Goal: Information Seeking & Learning: Learn about a topic

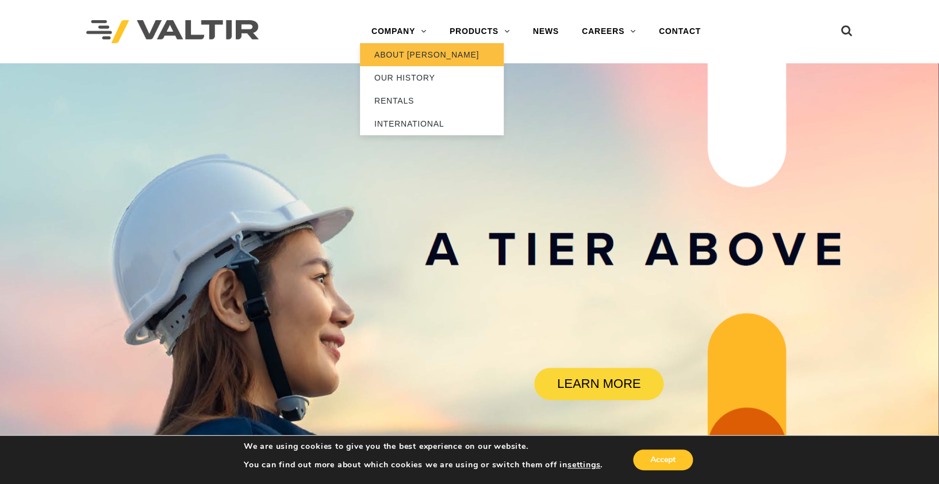
click at [406, 53] on link "ABOUT [PERSON_NAME]" at bounding box center [432, 54] width 144 height 23
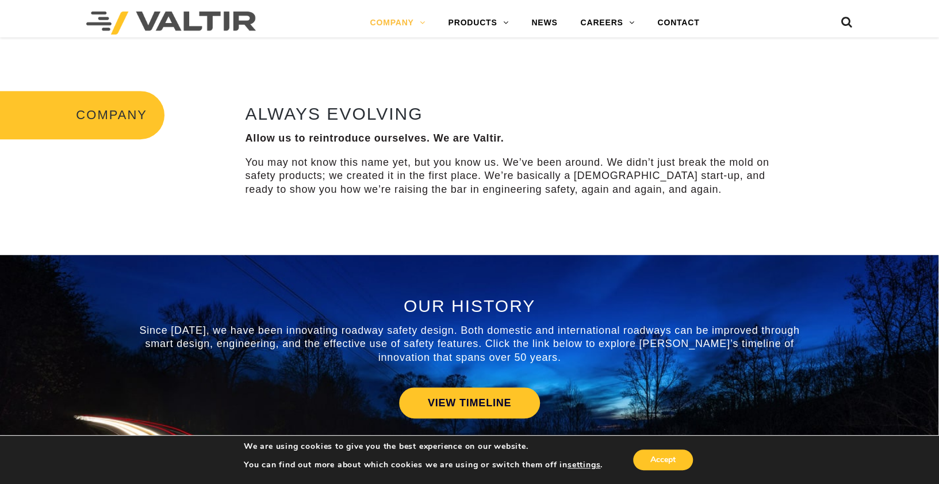
scroll to position [345, 0]
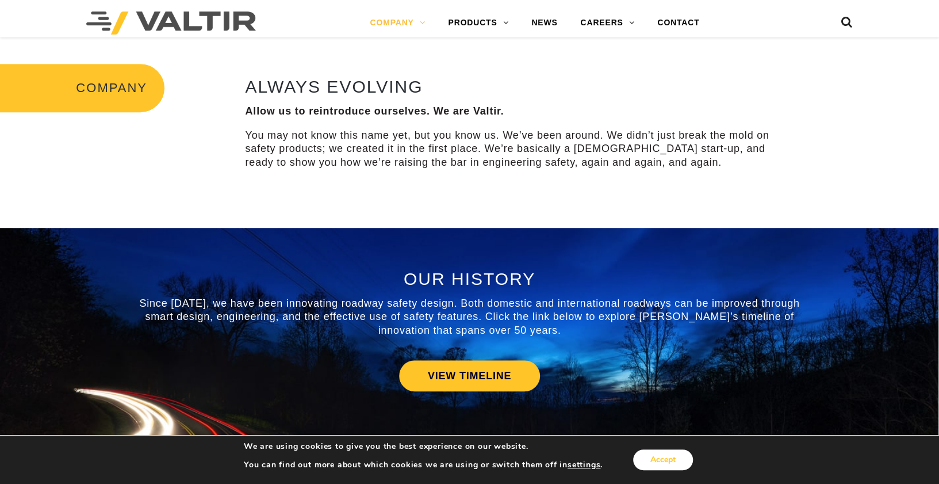
click at [661, 464] on button "Accept" at bounding box center [663, 459] width 60 height 21
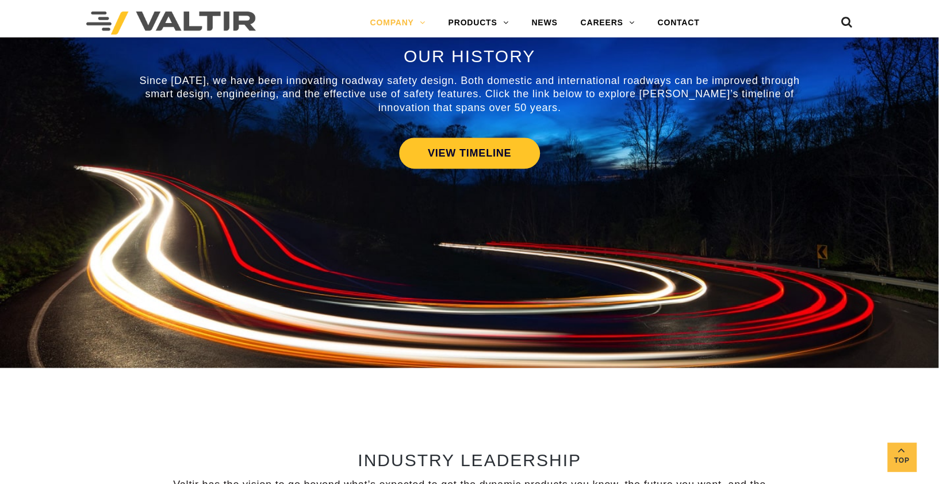
scroll to position [518, 0]
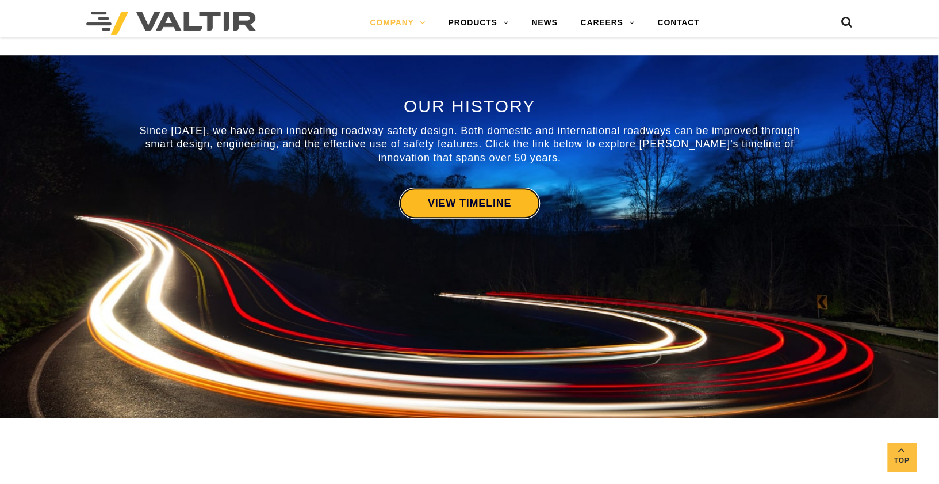
click at [469, 202] on link "VIEW TIMELINE" at bounding box center [469, 202] width 141 height 31
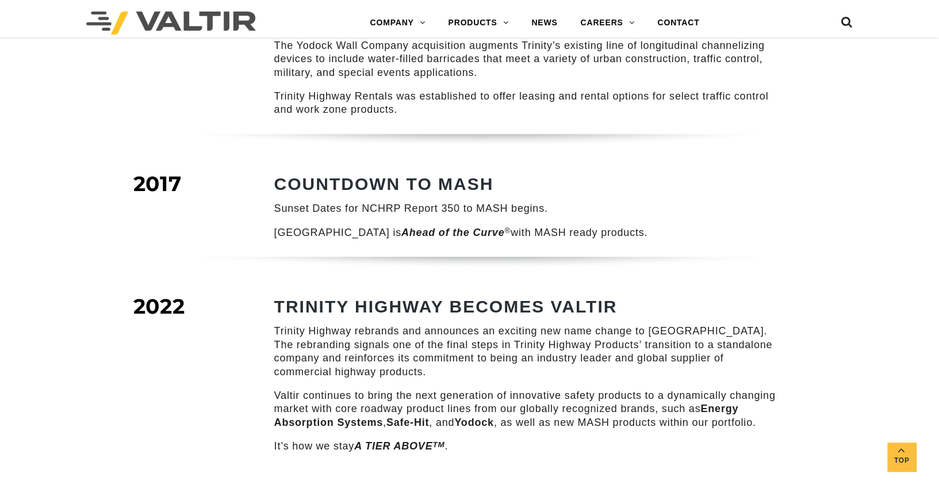
scroll to position [1380, 0]
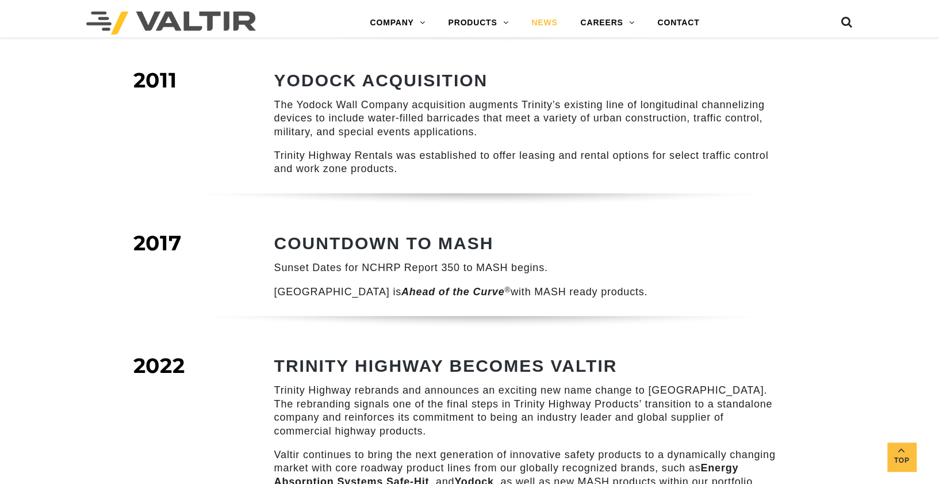
click at [544, 23] on link "NEWS" at bounding box center [544, 23] width 49 height 23
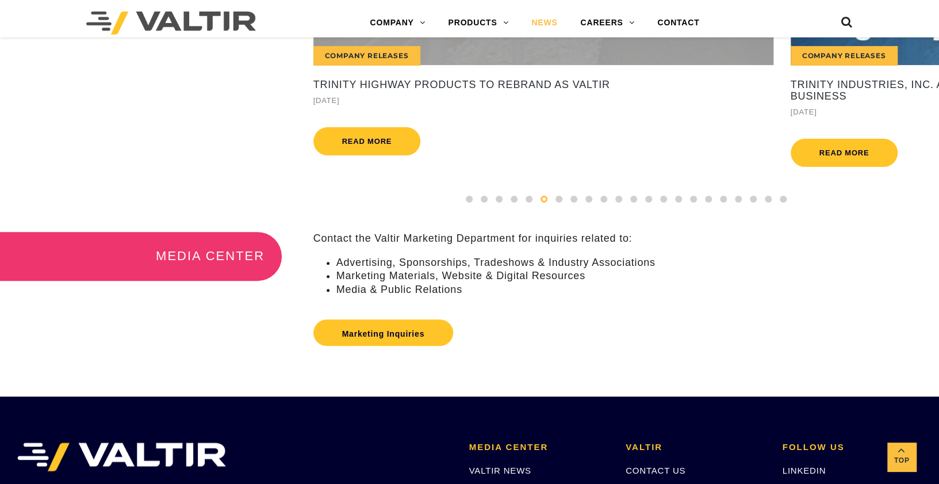
scroll to position [399, 0]
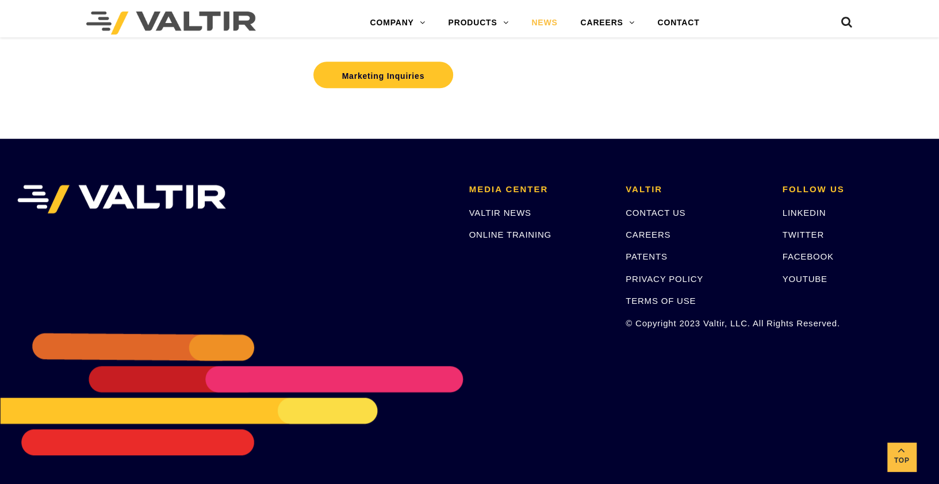
drag, startPoint x: 258, startPoint y: 20, endPoint x: 166, endPoint y: 18, distance: 92.0
click at [166, 18] on div at bounding box center [192, 23] width 213 height 29
drag, startPoint x: 204, startPoint y: 103, endPoint x: 203, endPoint y: 89, distance: 14.4
click at [206, 101] on div "MEDIA CENTER Contact the Valtir Marketing Department for inquiries related to: …" at bounding box center [469, 56] width 939 height 164
